Goal: Communication & Community: Answer question/provide support

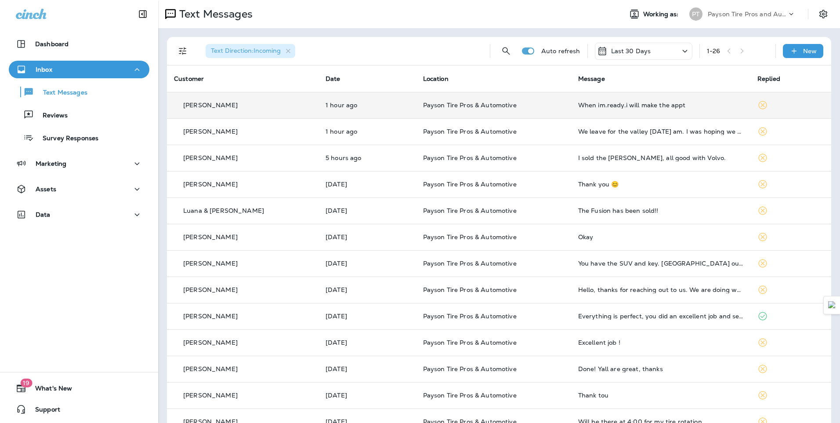
click at [266, 106] on div "[PERSON_NAME]" at bounding box center [242, 105] width 137 height 9
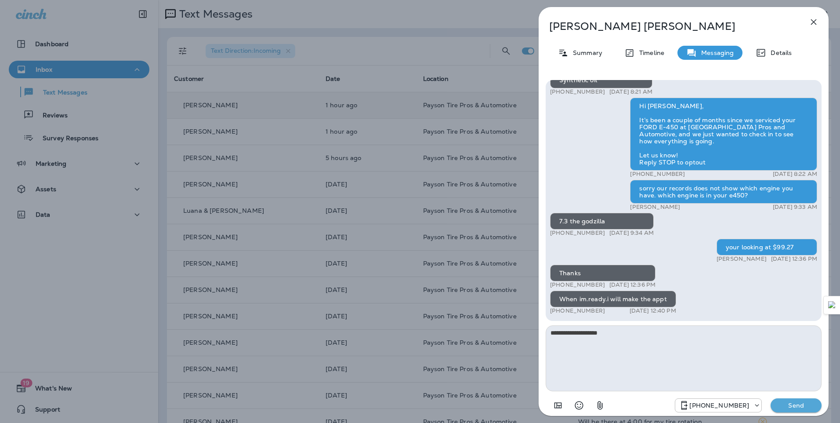
type textarea "**********"
click at [793, 404] on p "Send" at bounding box center [795, 405] width 37 height 8
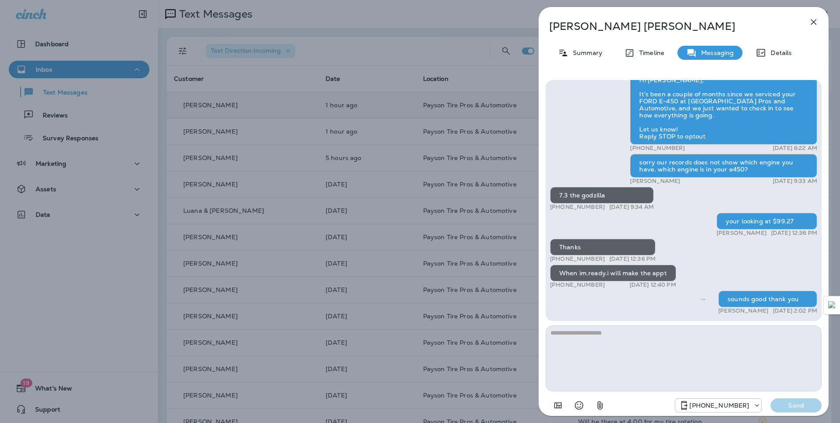
click at [358, 59] on div "[PERSON_NAME] Summary Timeline Messaging Details Hello [PERSON_NAME], This is P…" at bounding box center [420, 211] width 840 height 423
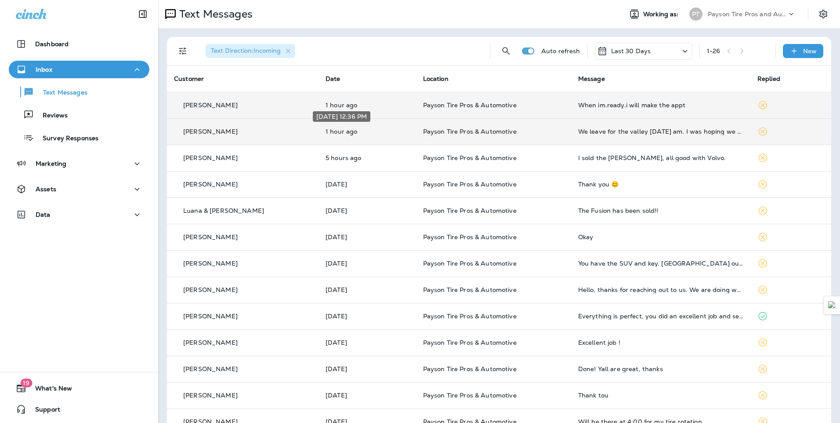
click at [391, 134] on p "1 hour ago" at bounding box center [366, 131] width 83 height 7
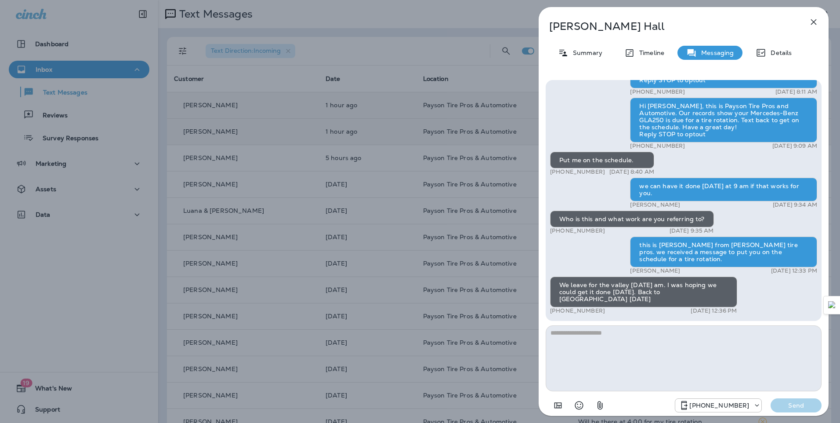
click at [373, 185] on div "[PERSON_NAME] Summary Timeline Messaging Details Hi [PERSON_NAME], this is Pays…" at bounding box center [420, 211] width 840 height 423
